Goal: Task Accomplishment & Management: Complete application form

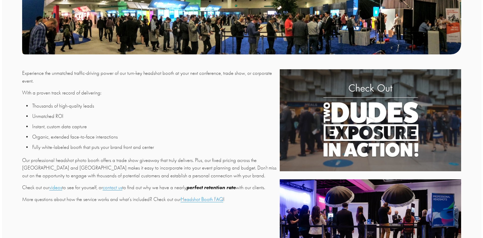
scroll to position [176, 0]
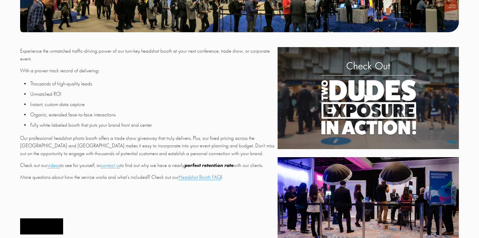
click at [39, 230] on button "Get a Quote" at bounding box center [41, 226] width 43 height 16
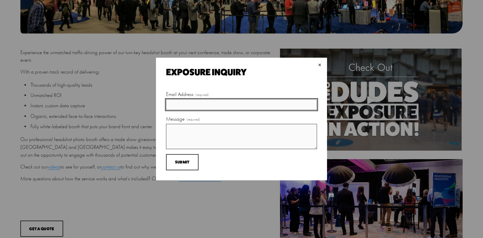
click at [184, 104] on input "Email Address (required)" at bounding box center [241, 104] width 151 height 11
type input "[PERSON_NAME][EMAIL_ADDRESS][PERSON_NAME][DOMAIN_NAME]"
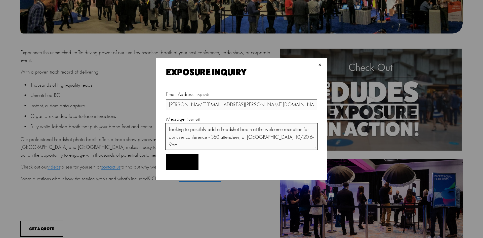
type textarea "Looking to possibly add a headshot booth at the welcome reception for our user …"
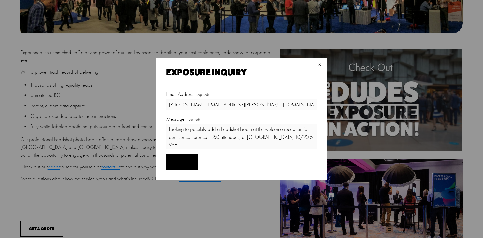
click at [188, 162] on span "Submit" at bounding box center [182, 162] width 15 height 5
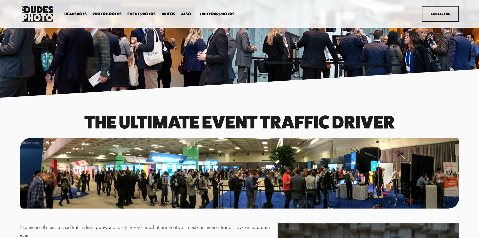
scroll to position [176, 0]
